Goal: Find contact information: Find contact information

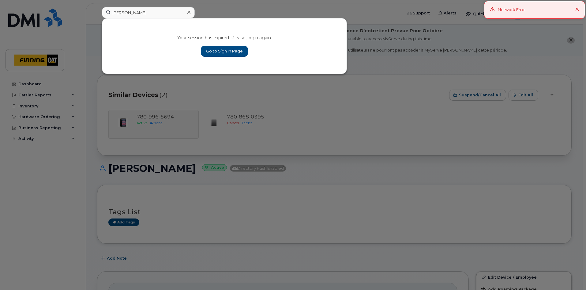
type input "[PERSON_NAME]"
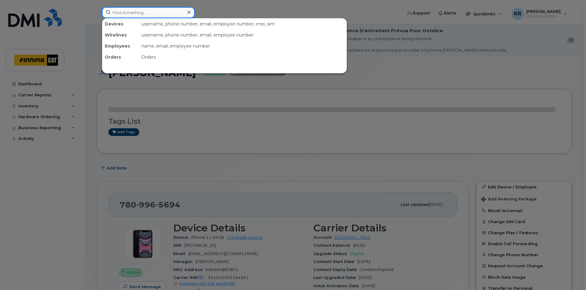
click at [145, 12] on input at bounding box center [148, 12] width 93 height 11
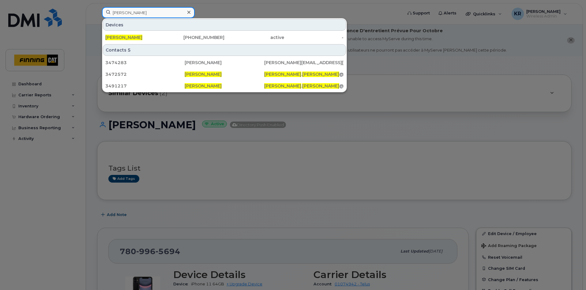
type input "candice Johnston"
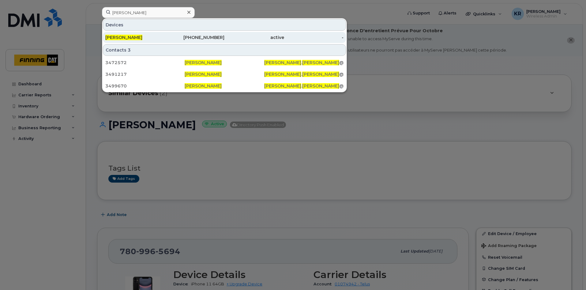
click at [208, 38] on div "306-580-4585" at bounding box center [195, 37] width 60 height 6
